Goal: Task Accomplishment & Management: Complete application form

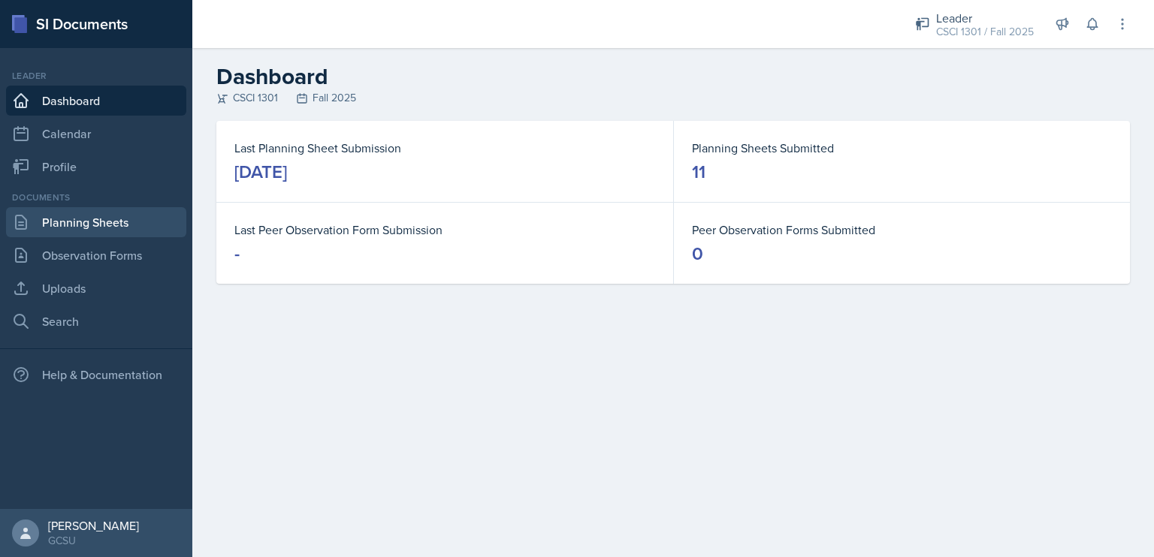
click at [70, 229] on link "Planning Sheets" at bounding box center [96, 222] width 180 height 30
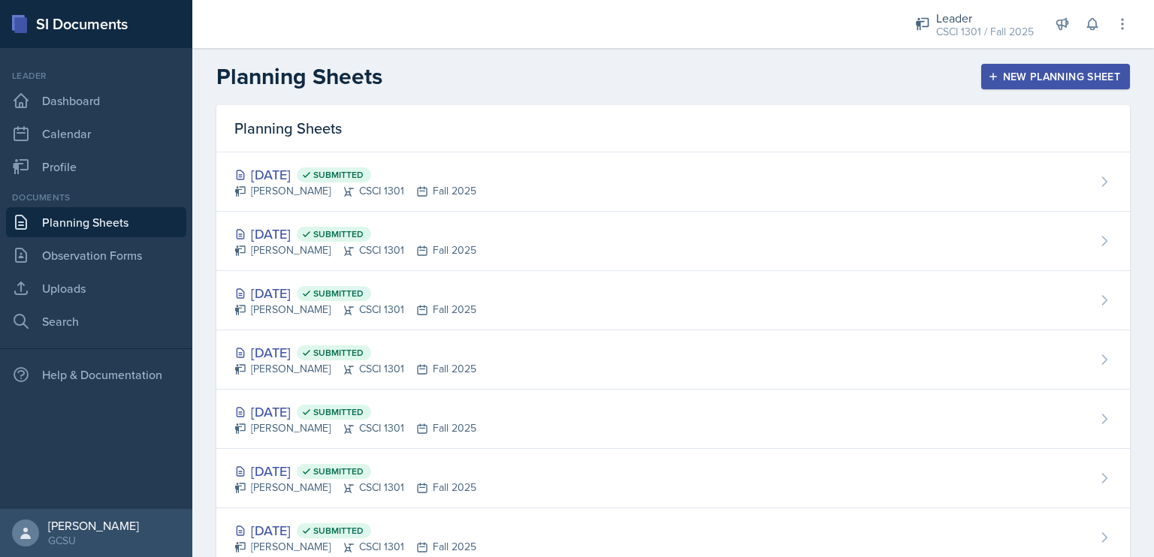
click at [814, 19] on div at bounding box center [539, 24] width 671 height 48
click at [869, 80] on div "New Planning Sheet" at bounding box center [1055, 77] width 129 height 12
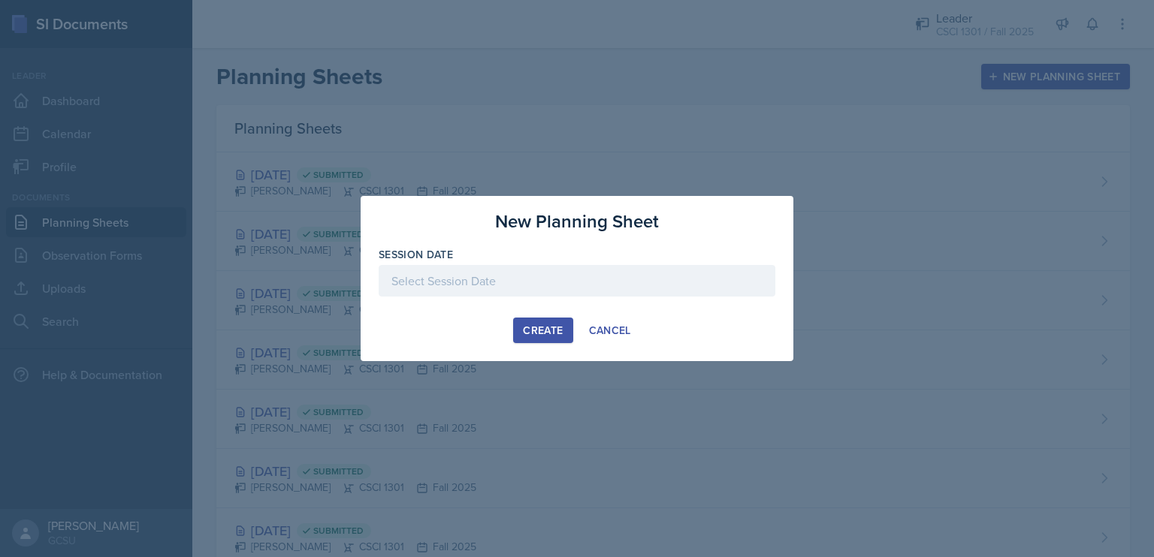
click at [657, 287] on div at bounding box center [577, 281] width 397 height 32
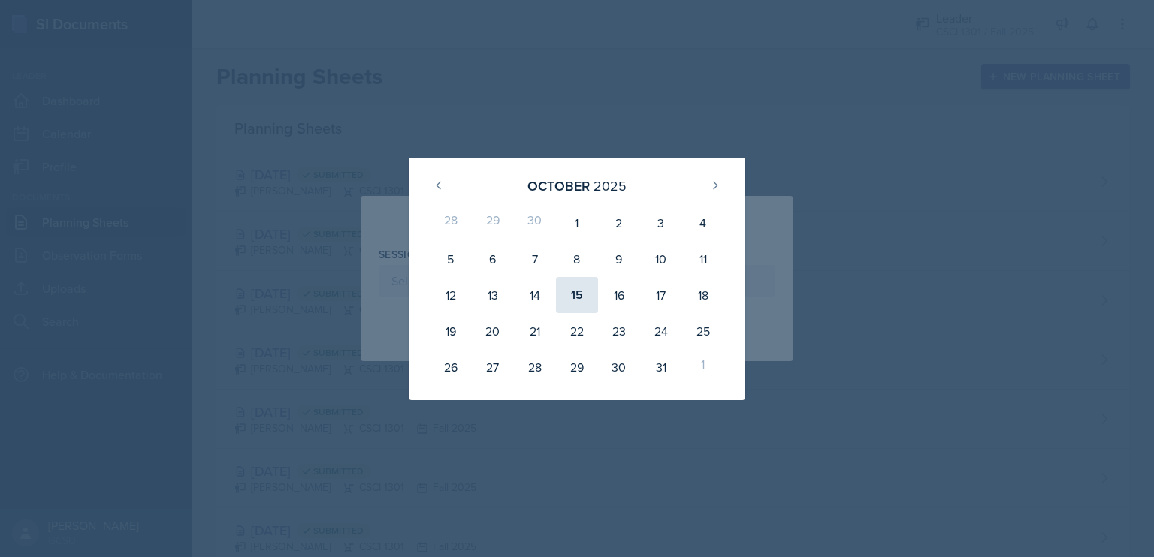
click at [583, 292] on div "15" at bounding box center [577, 295] width 42 height 36
type input "[DATE]"
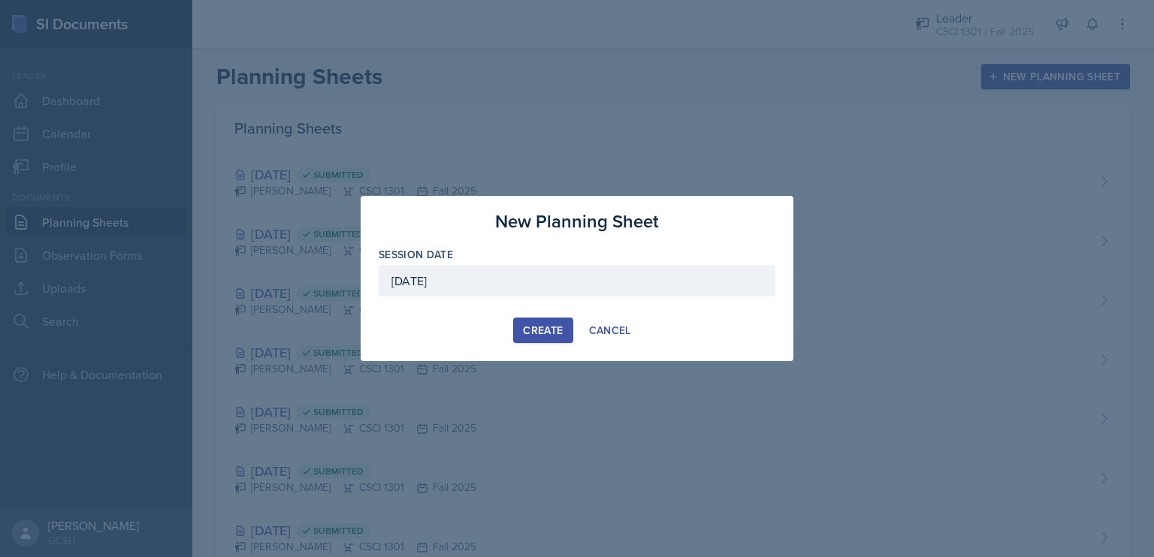
click at [554, 327] on div "Create" at bounding box center [543, 330] width 40 height 12
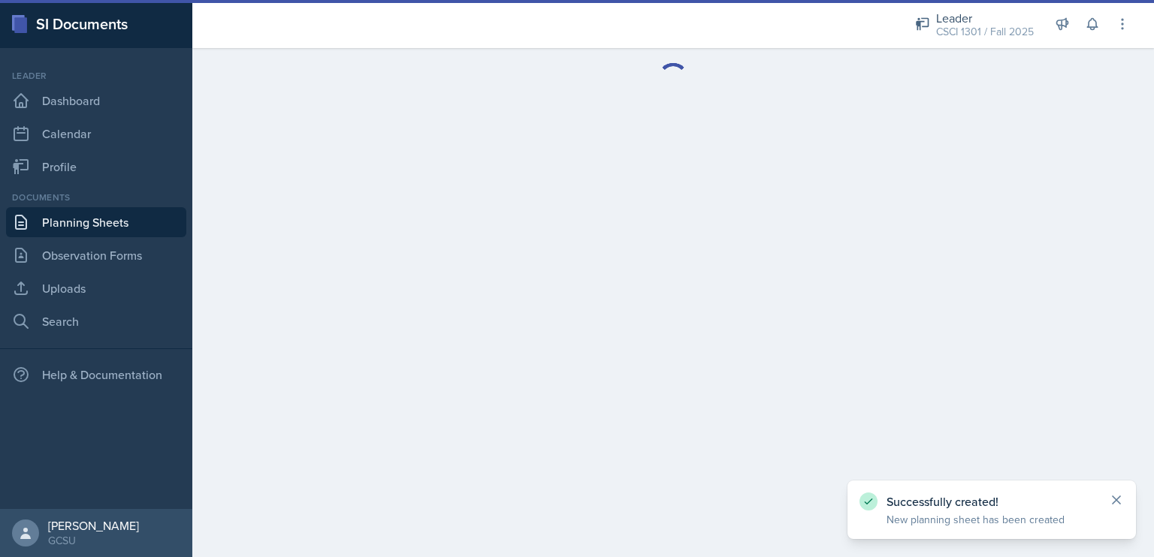
click at [869, 499] on icon at bounding box center [1116, 500] width 15 height 15
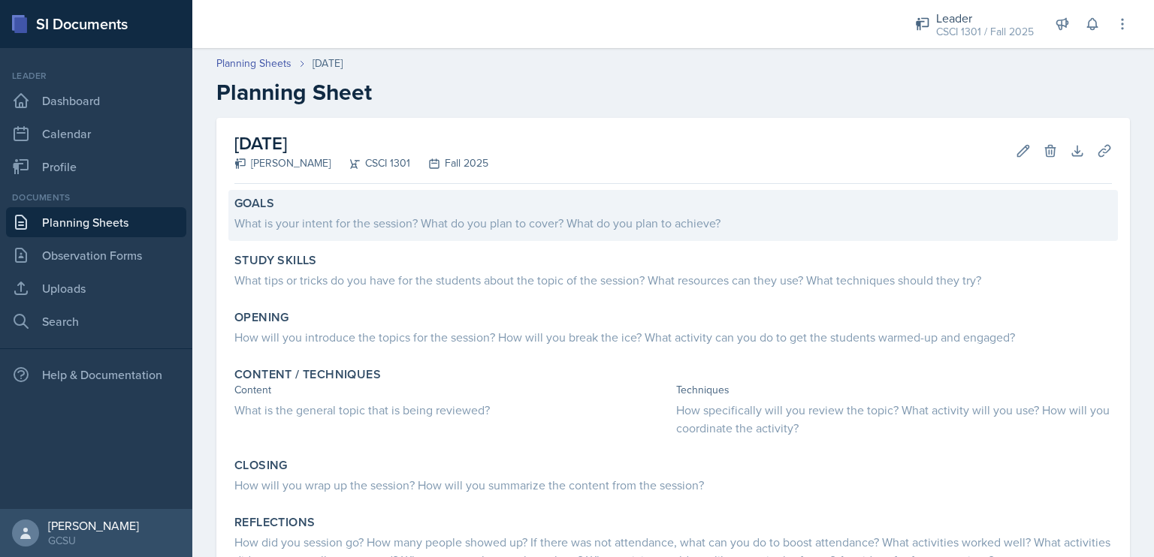
click at [604, 233] on div "Goals What is your intent for the session? What do you plan to cover? What do y…" at bounding box center [672, 215] width 889 height 51
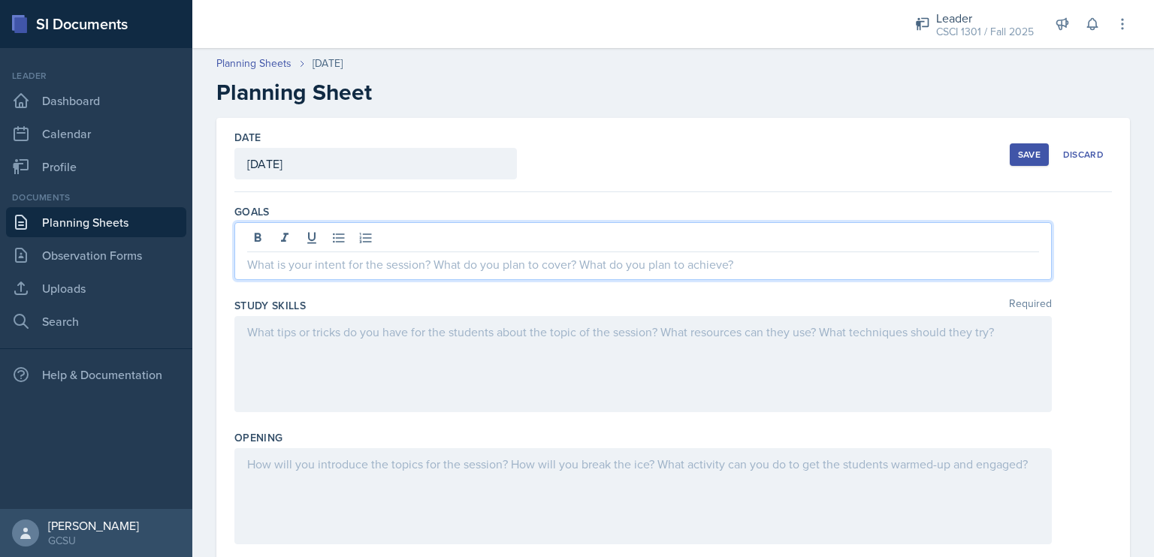
click at [604, 233] on div at bounding box center [642, 251] width 817 height 58
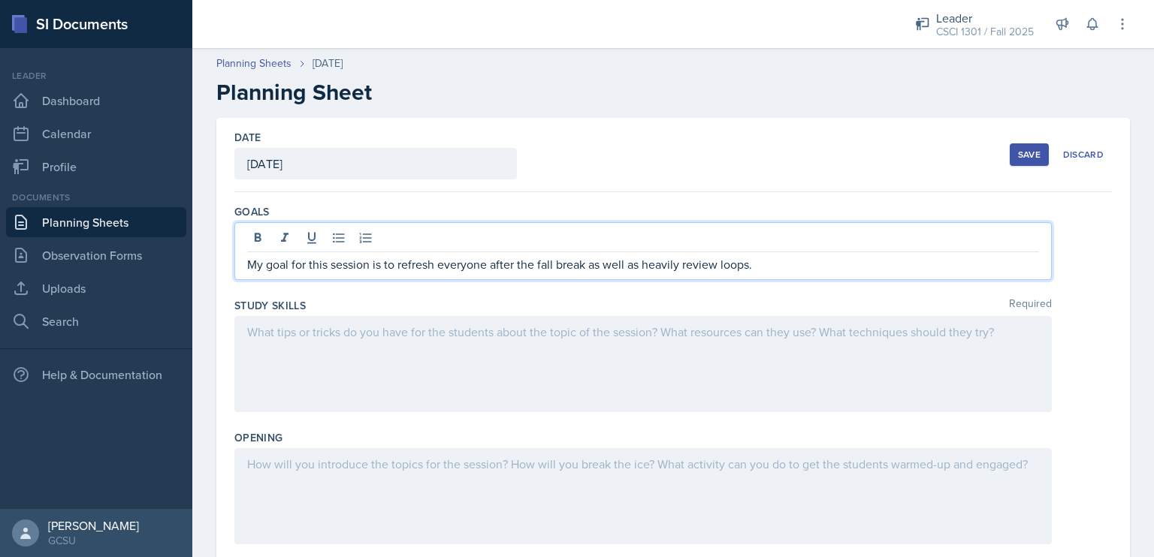
click at [511, 354] on div at bounding box center [642, 364] width 817 height 96
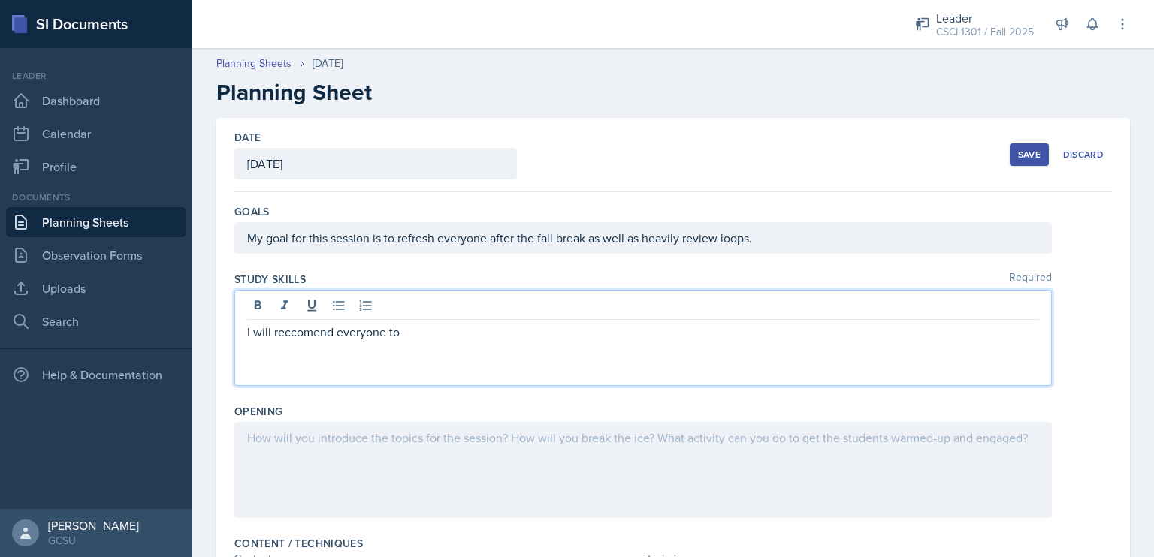
click at [298, 331] on p "I will reccomend everyone to" at bounding box center [643, 332] width 792 height 18
click at [460, 334] on p "I will recommend everyone to" at bounding box center [643, 332] width 792 height 18
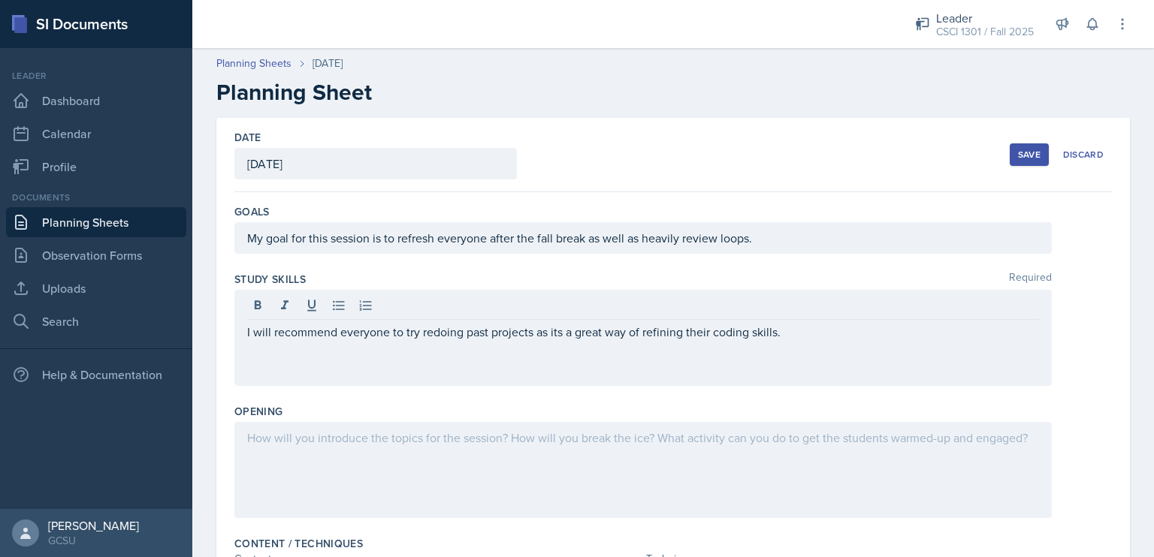
click at [416, 452] on div at bounding box center [642, 470] width 817 height 96
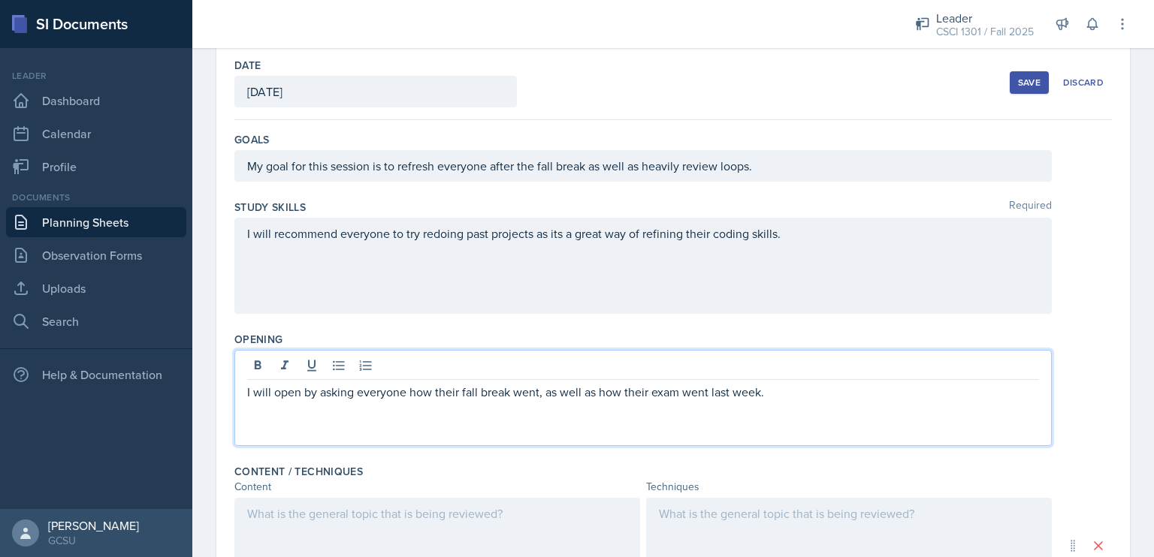
click at [451, 505] on p at bounding box center [437, 514] width 380 height 18
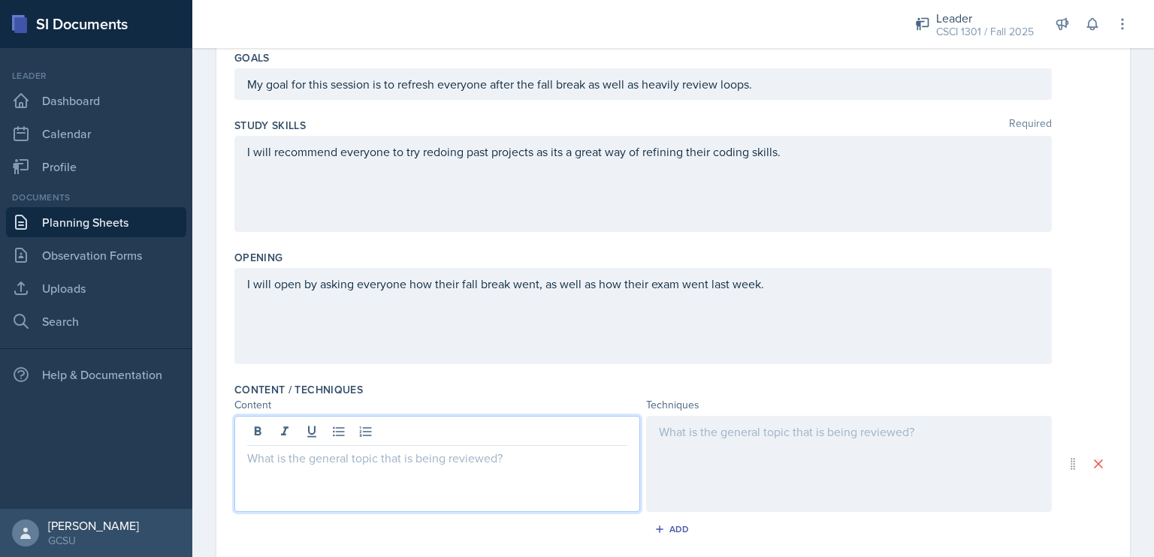
scroll to position [195, 0]
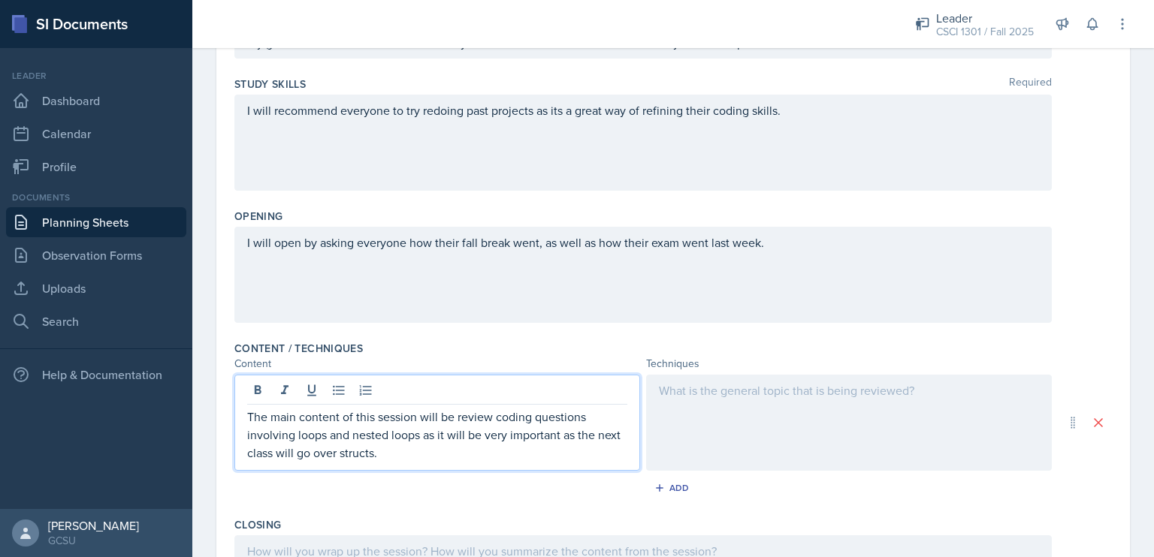
click at [680, 418] on div at bounding box center [849, 423] width 406 height 96
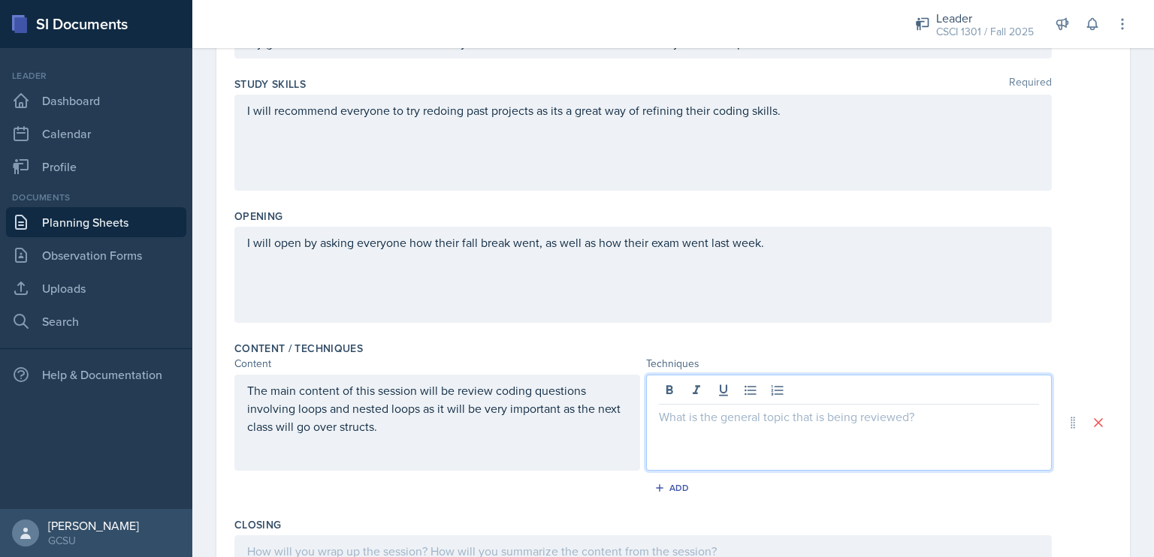
scroll to position [222, 0]
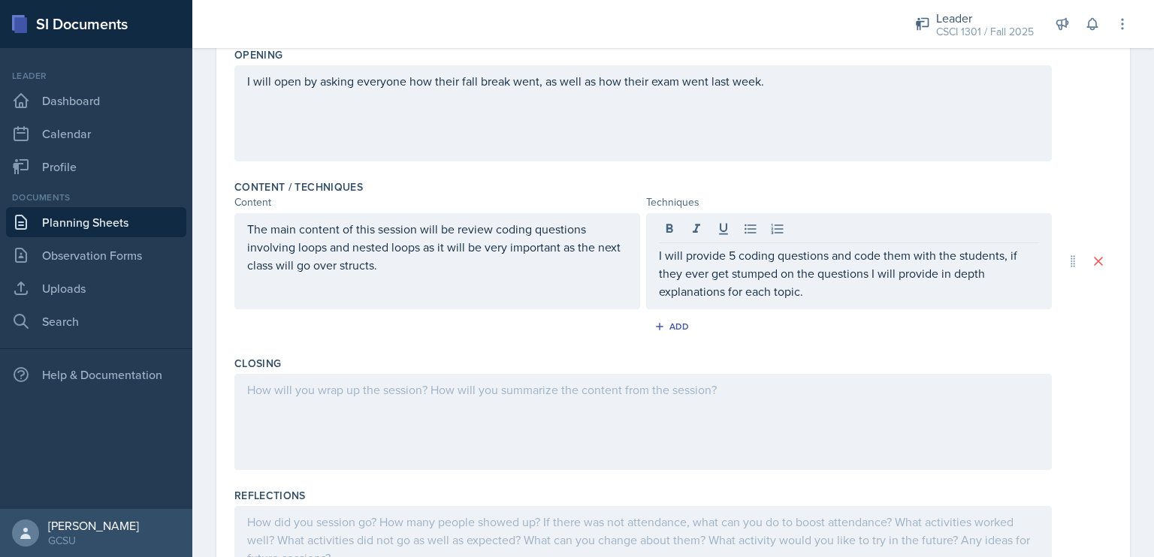
click at [680, 418] on div at bounding box center [642, 422] width 817 height 96
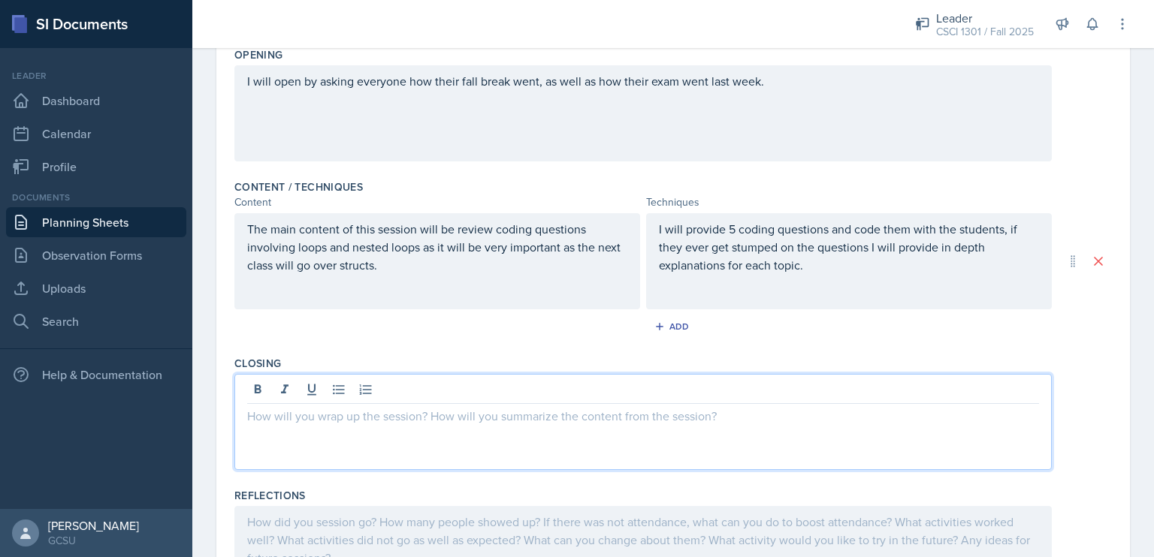
scroll to position [382, 0]
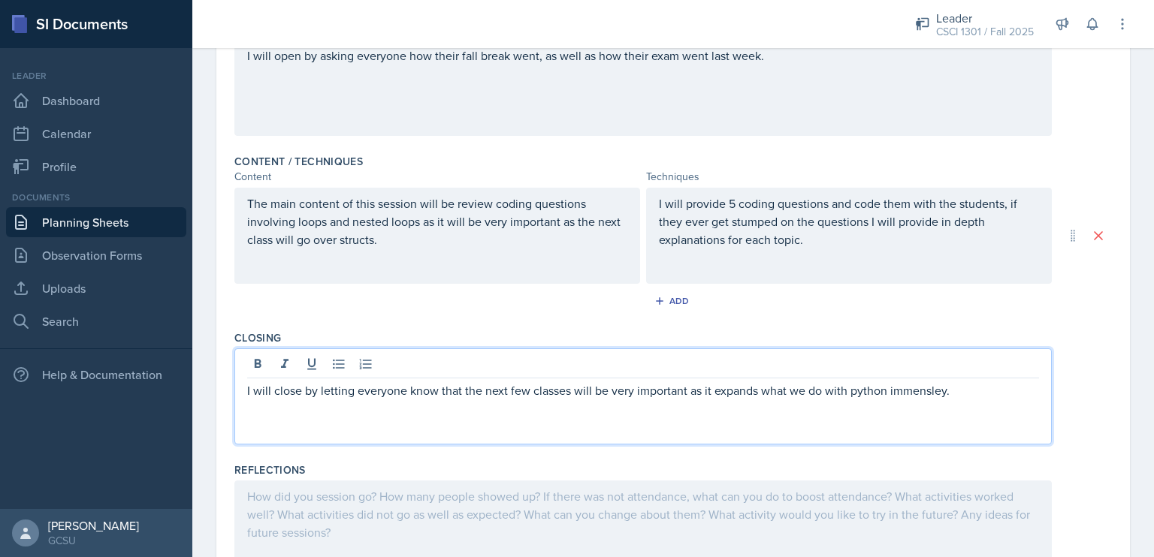
click at [869, 382] on p "I will close by letting everyone know that the next few classes will be very im…" at bounding box center [643, 391] width 792 height 18
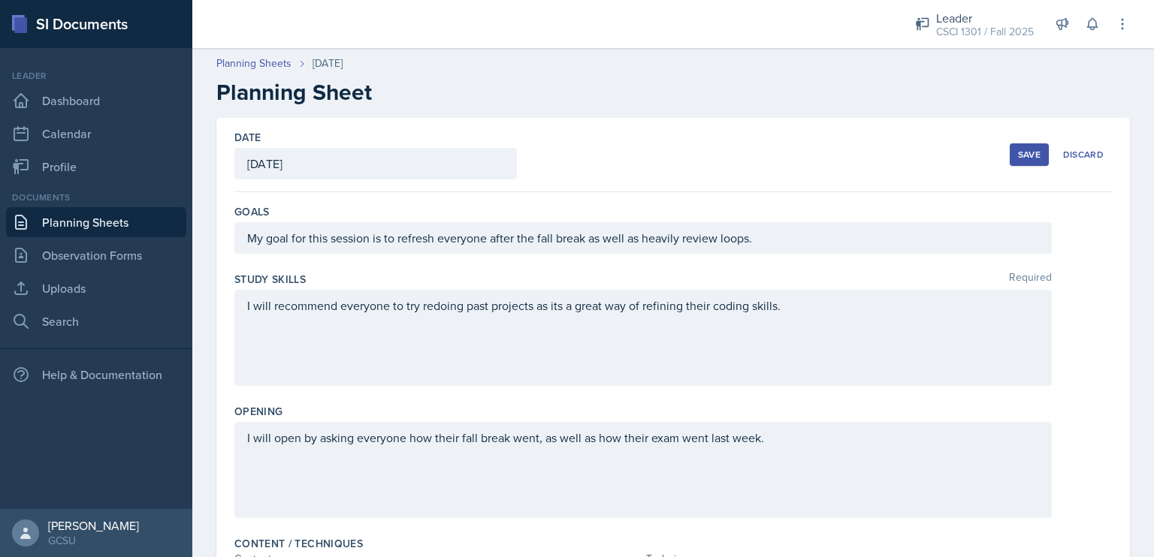
click at [869, 162] on button "Save" at bounding box center [1028, 154] width 39 height 23
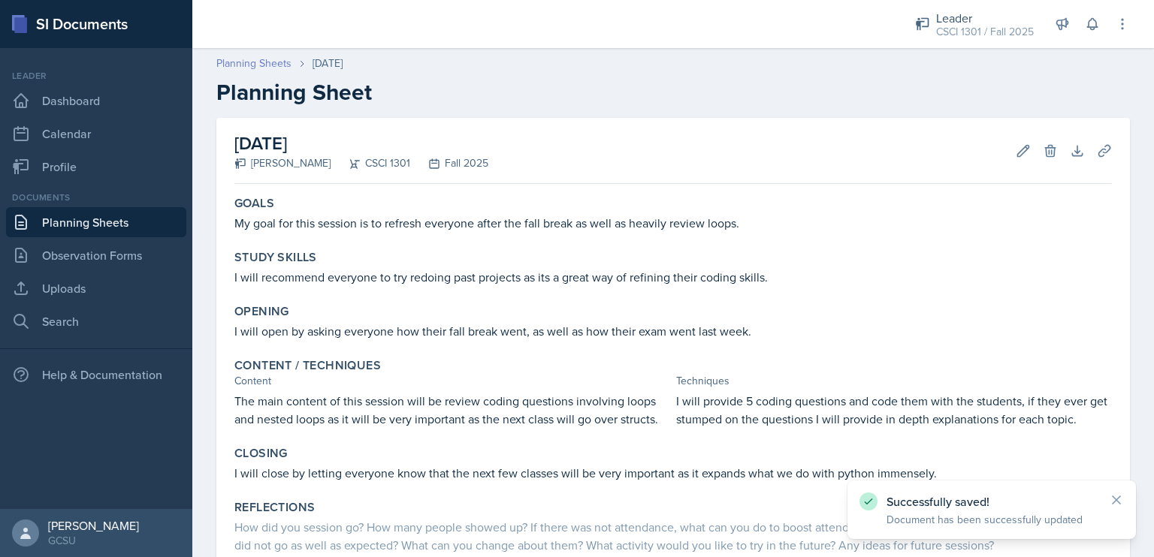
click at [267, 62] on link "Planning Sheets" at bounding box center [253, 64] width 75 height 16
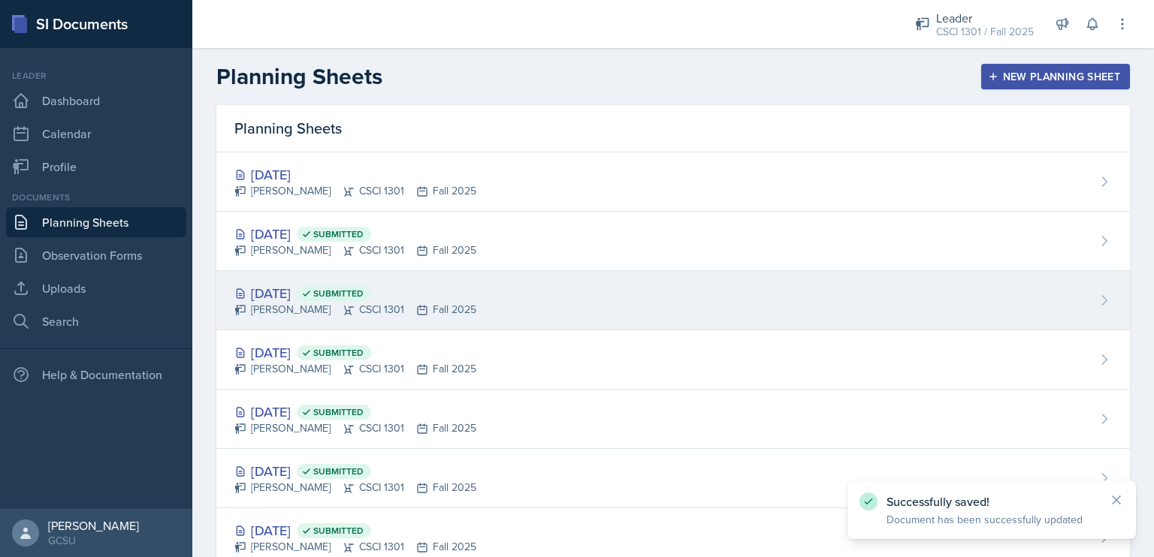
click at [508, 285] on div "[DATE] Submitted [PERSON_NAME] CSCI 1301 Fall 2025" at bounding box center [672, 300] width 913 height 59
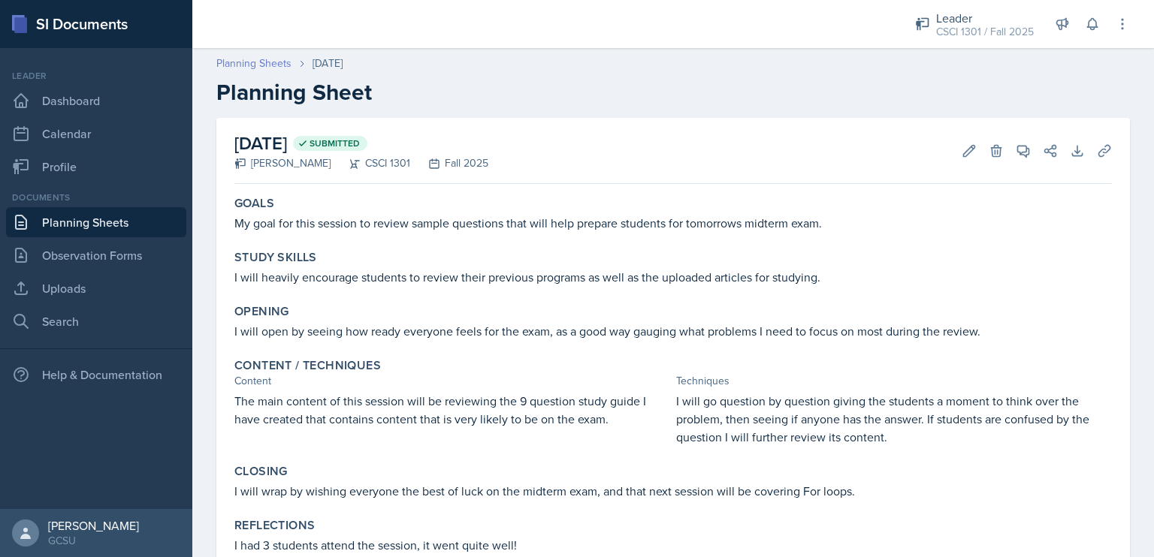
click at [260, 64] on link "Planning Sheets" at bounding box center [253, 64] width 75 height 16
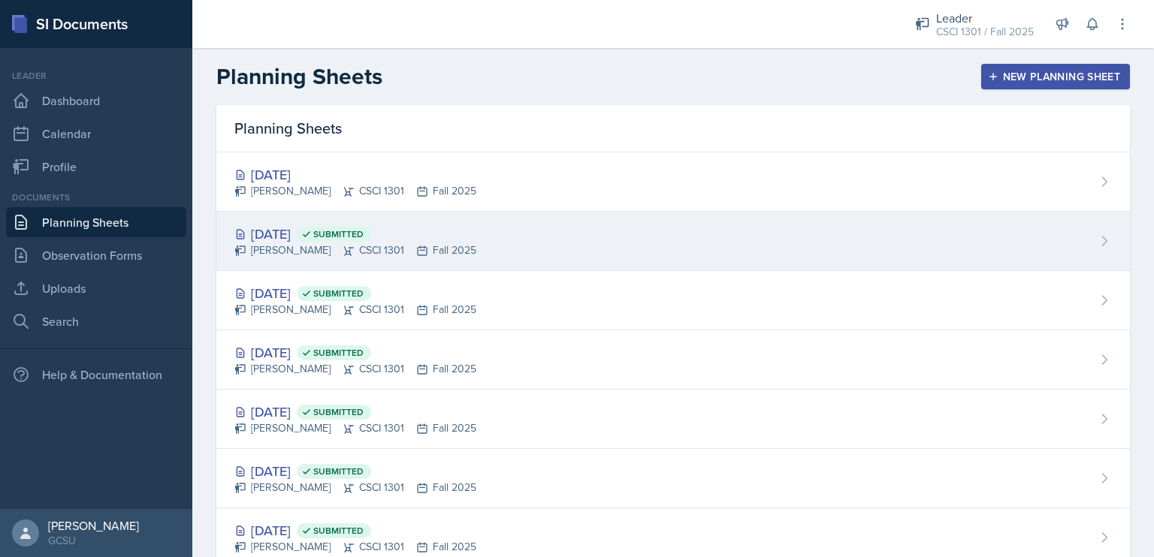
click at [496, 235] on div "[DATE] Submitted [PERSON_NAME] CSCI 1301 Fall 2025" at bounding box center [672, 241] width 913 height 59
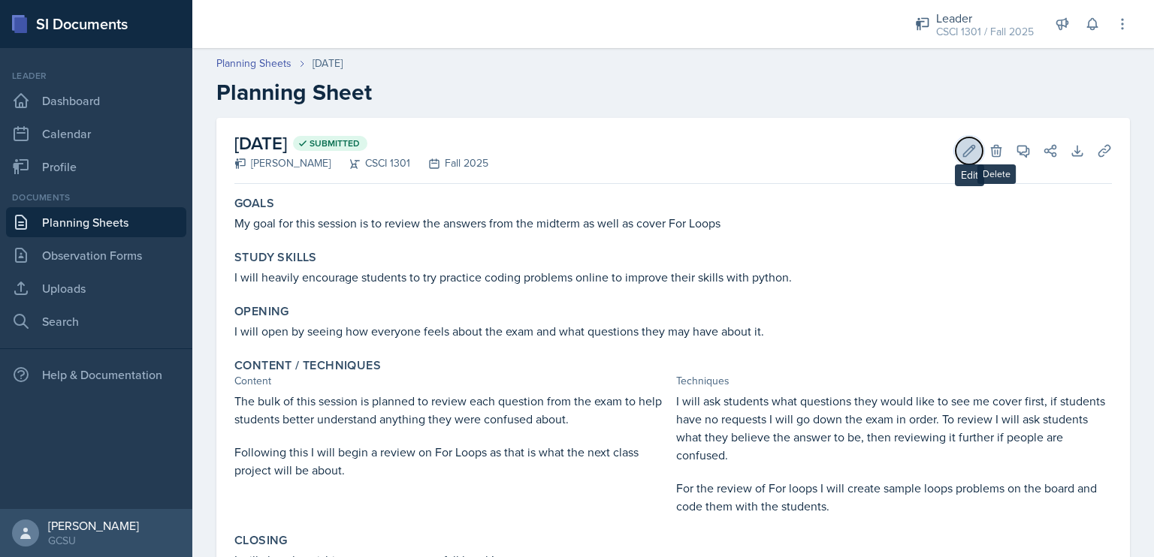
click at [869, 149] on icon at bounding box center [968, 150] width 15 height 15
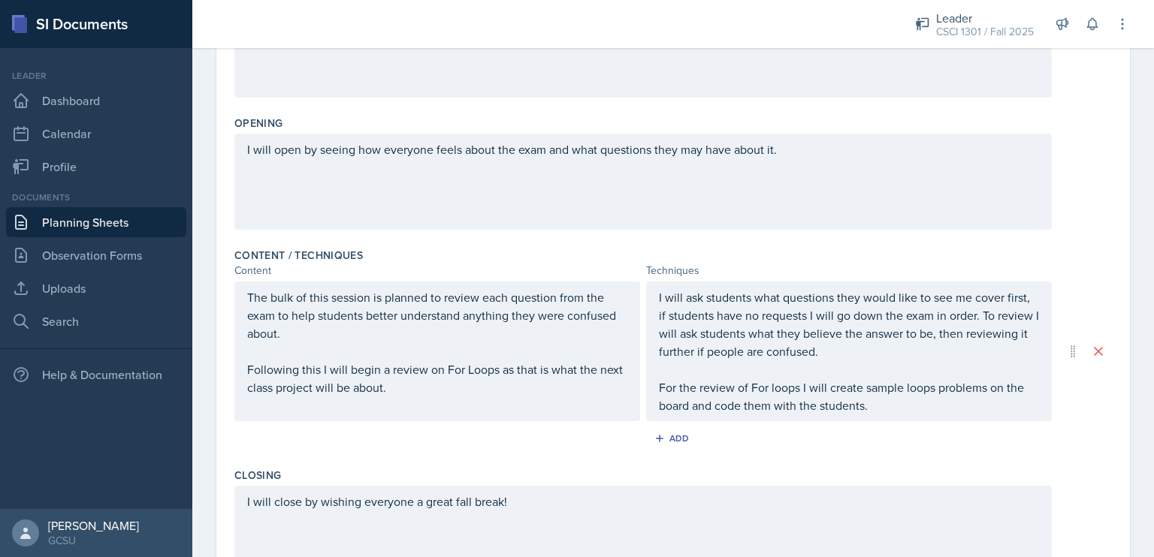
scroll to position [504, 0]
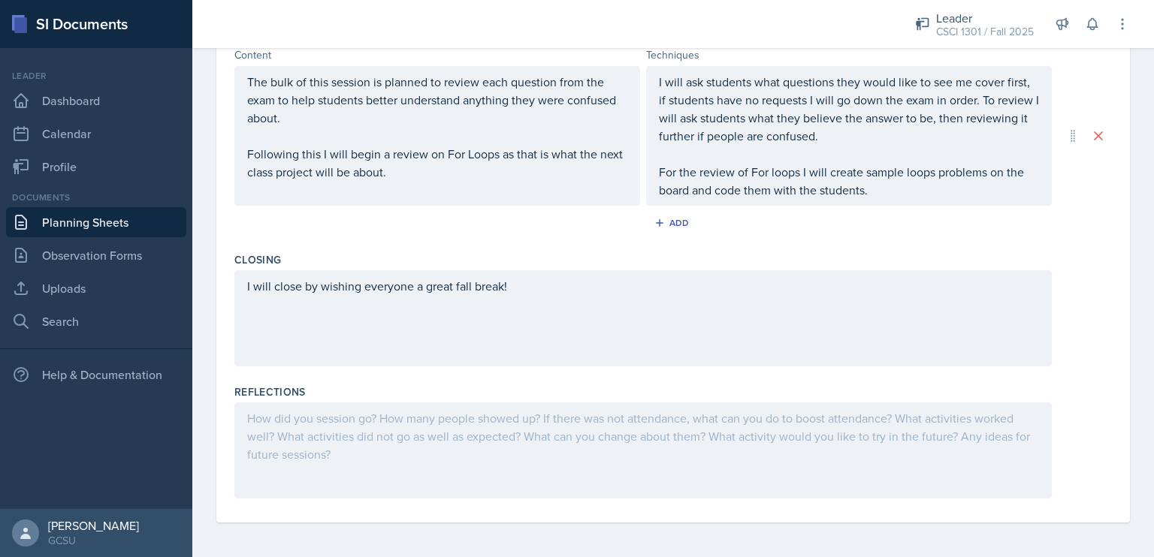
click at [681, 477] on div at bounding box center [642, 451] width 817 height 96
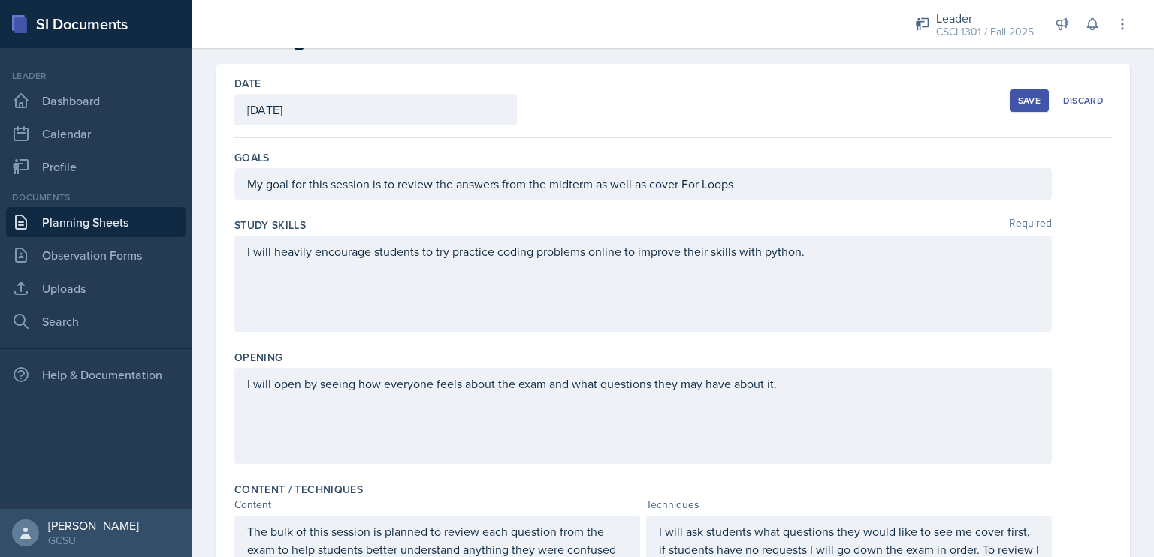
scroll to position [0, 0]
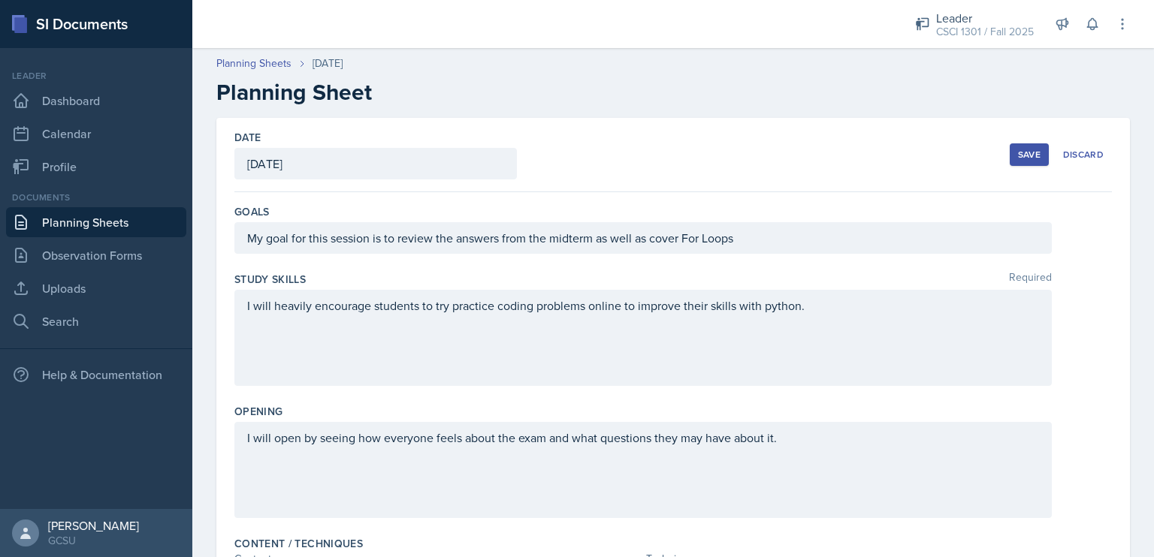
click at [869, 161] on button "Save" at bounding box center [1028, 154] width 39 height 23
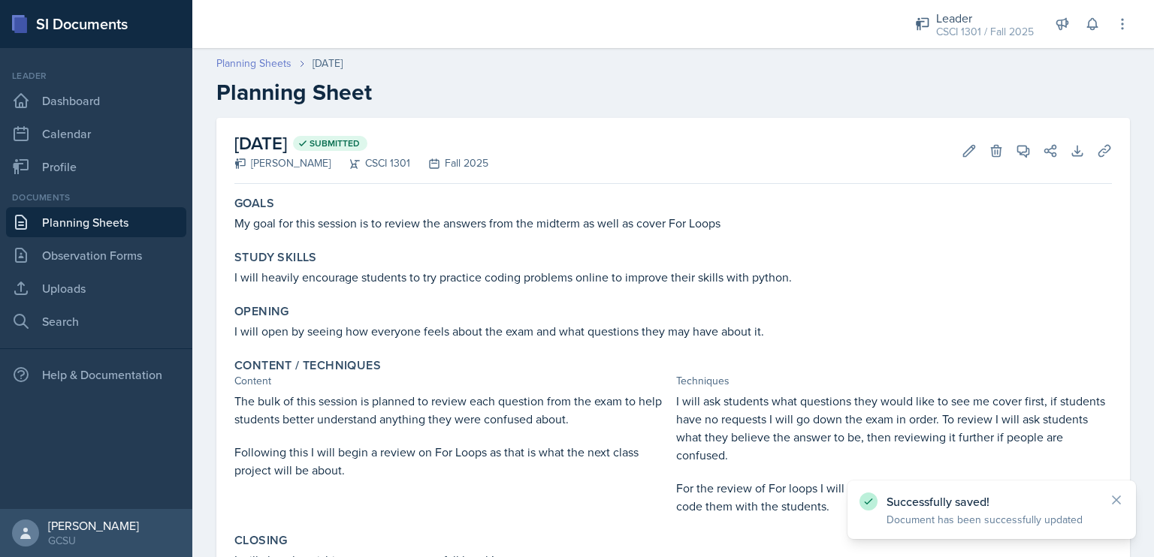
click at [237, 66] on link "Planning Sheets" at bounding box center [253, 64] width 75 height 16
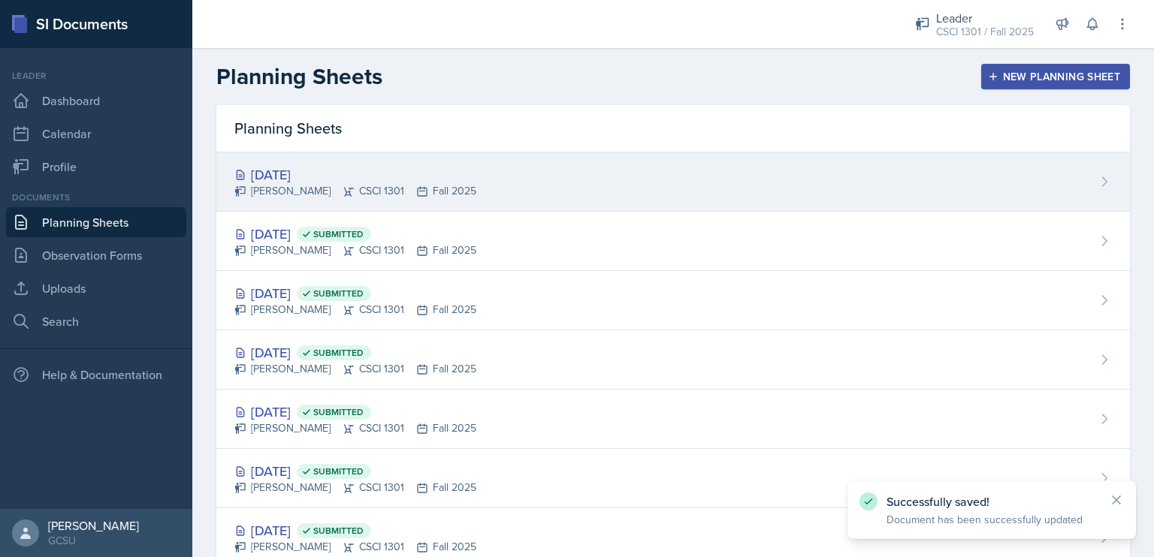
click at [372, 186] on div "[PERSON_NAME] CSCI 1301 Fall 2025" at bounding box center [355, 191] width 242 height 16
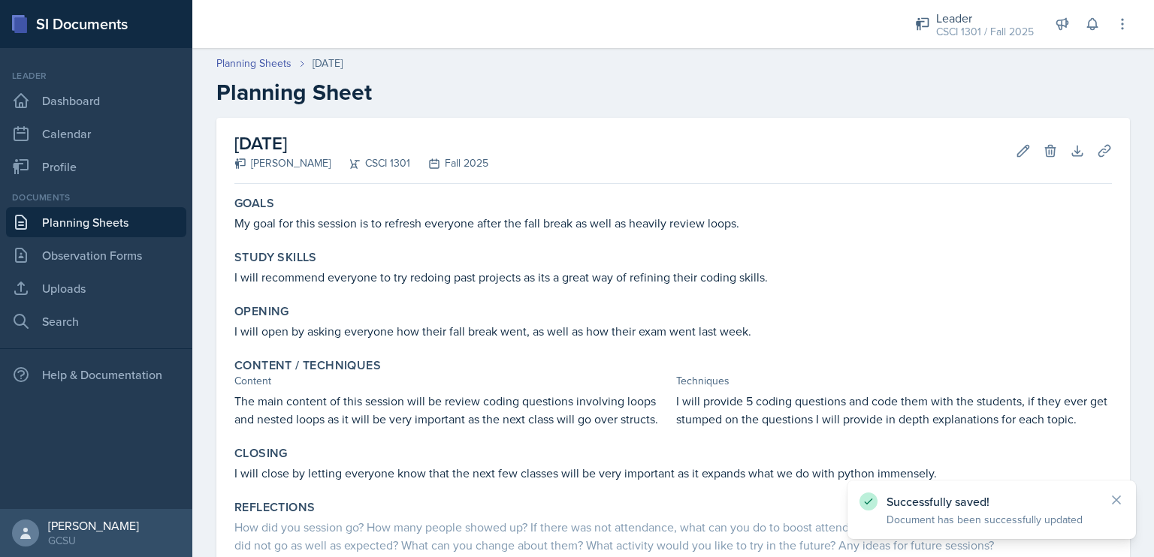
scroll to position [102, 0]
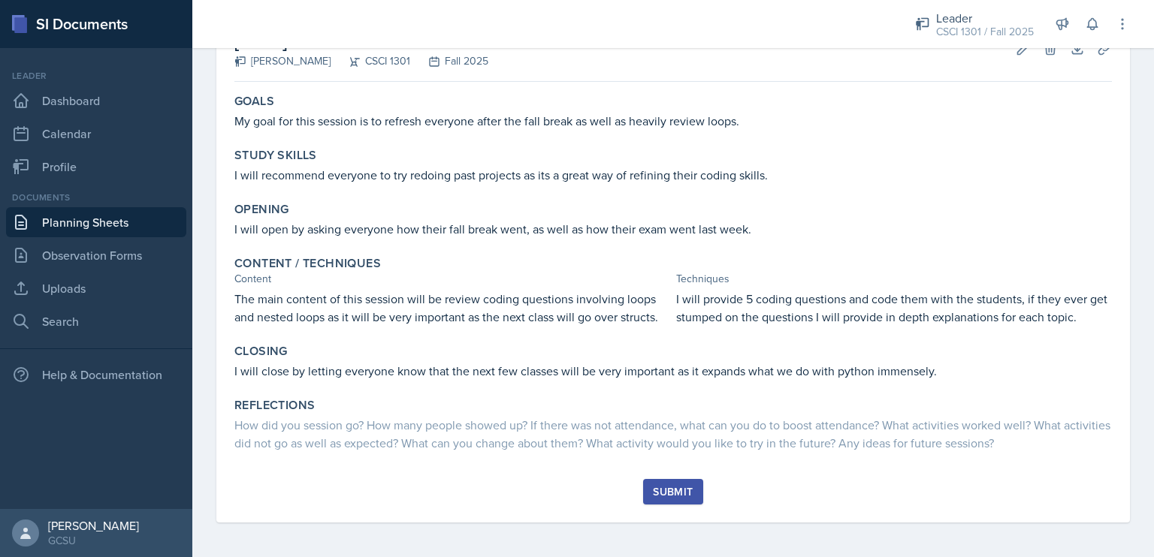
click at [691, 487] on button "Submit" at bounding box center [672, 492] width 59 height 26
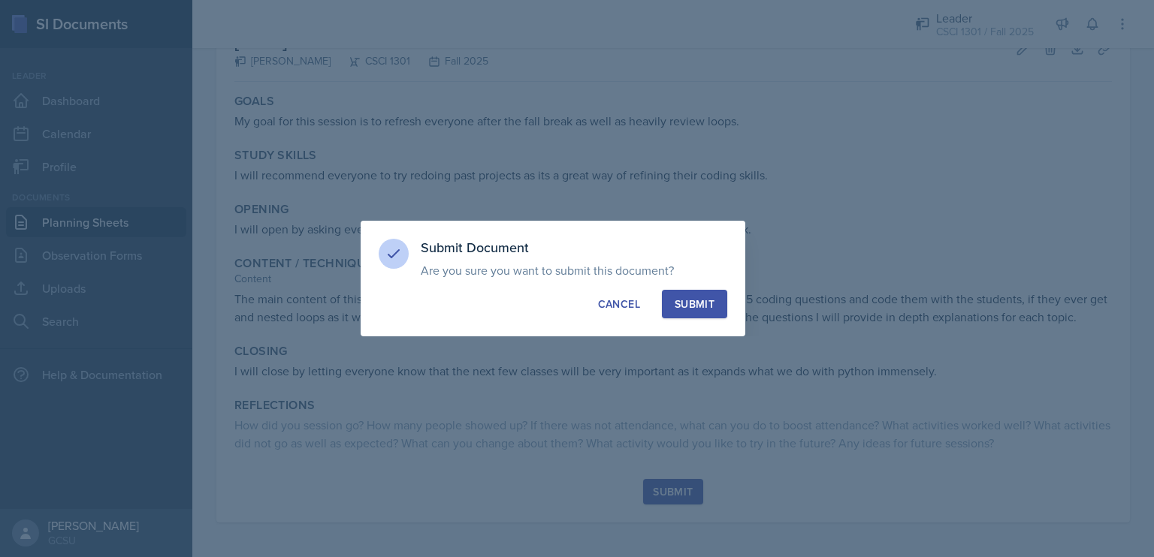
click at [681, 313] on button "Submit" at bounding box center [694, 304] width 65 height 29
